Goal: Transaction & Acquisition: Purchase product/service

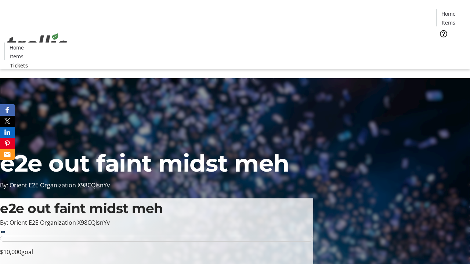
click at [442, 43] on span "Tickets" at bounding box center [451, 47] width 18 height 8
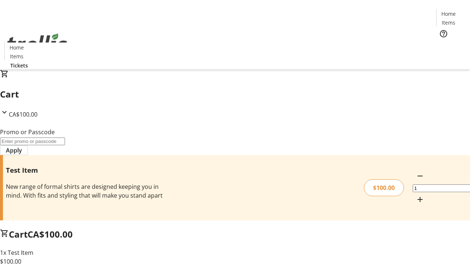
type input "PERCENT"
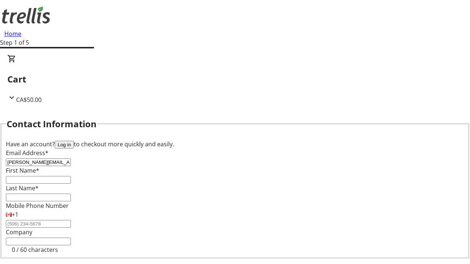
type input "[PERSON_NAME][EMAIL_ADDRESS][DOMAIN_NAME]"
type input "[PERSON_NAME]"
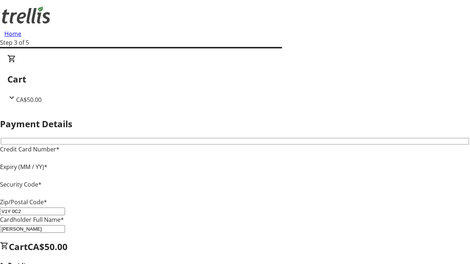
type input "V1Y 0C2"
